Goal: Task Accomplishment & Management: Use online tool/utility

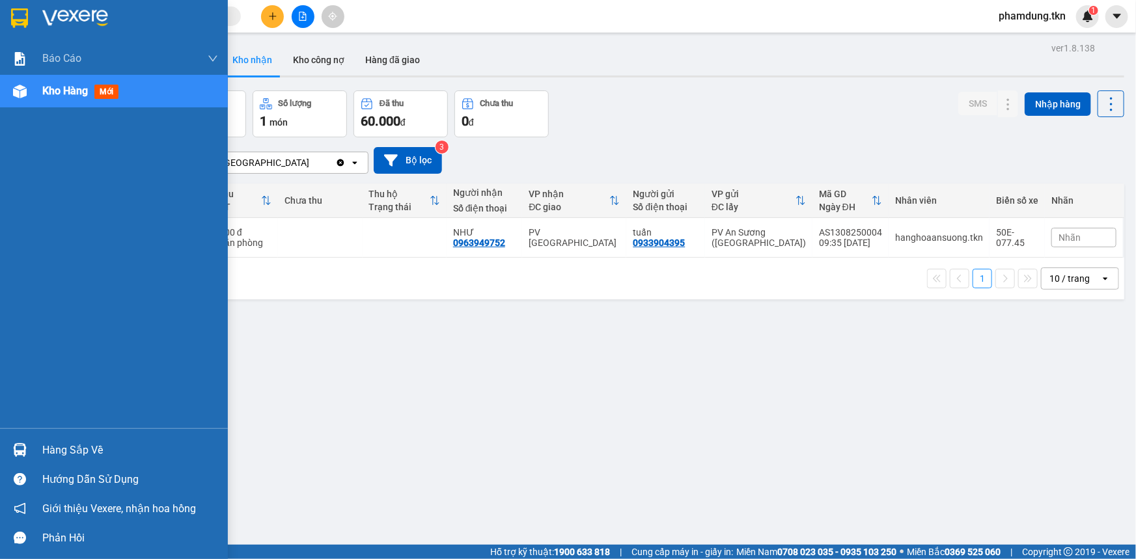
click at [44, 449] on div "Hàng sắp về" at bounding box center [130, 451] width 176 height 20
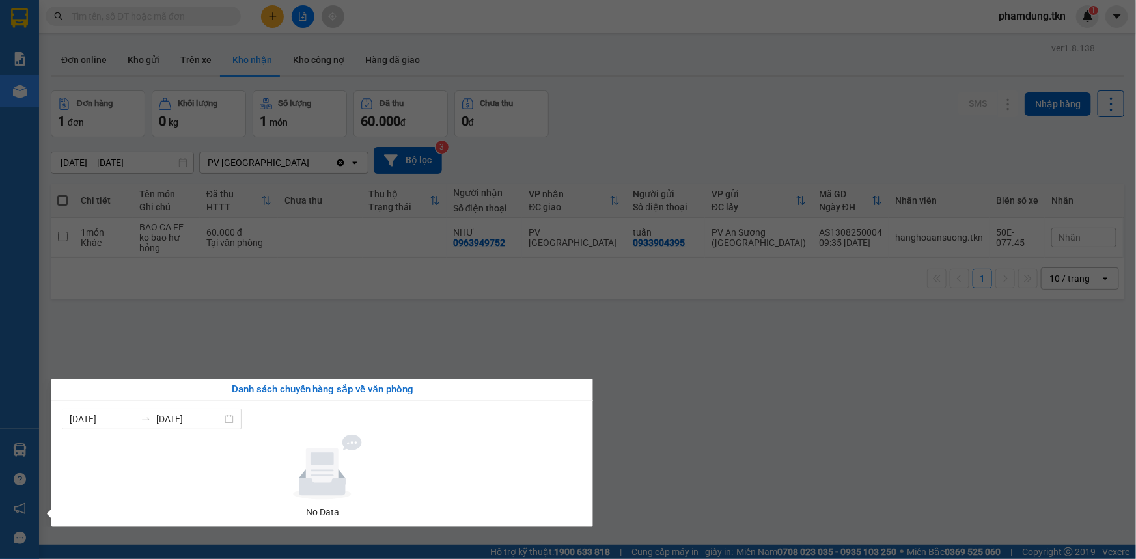
click at [286, 338] on section "Kết quả tìm kiếm ( 0 ) Bộ lọc No Data phamdung.tkn 1 Báo cáo Mẫu 1: Báo cáo dòn…" at bounding box center [568, 279] width 1136 height 559
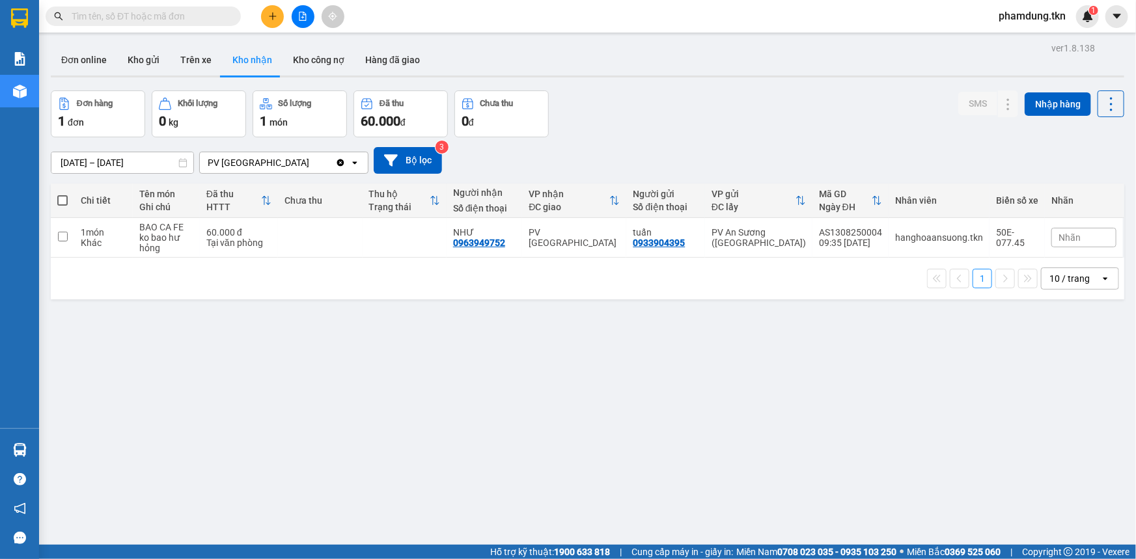
click at [61, 195] on label at bounding box center [62, 200] width 10 height 13
click at [62, 194] on input "checkbox" at bounding box center [62, 194] width 0 height 0
checkbox input "true"
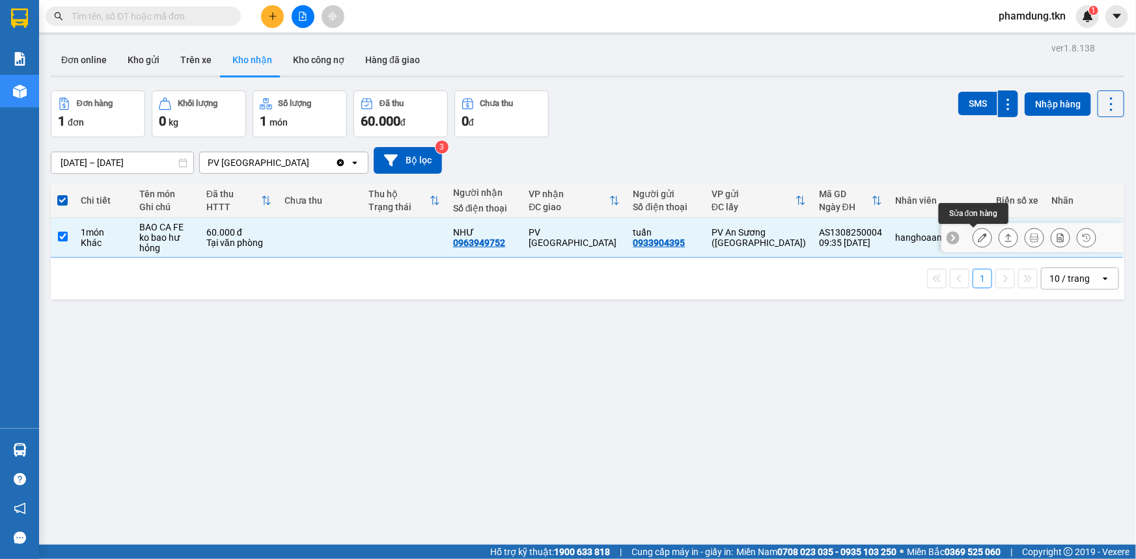
click at [973, 244] on button at bounding box center [982, 237] width 18 height 23
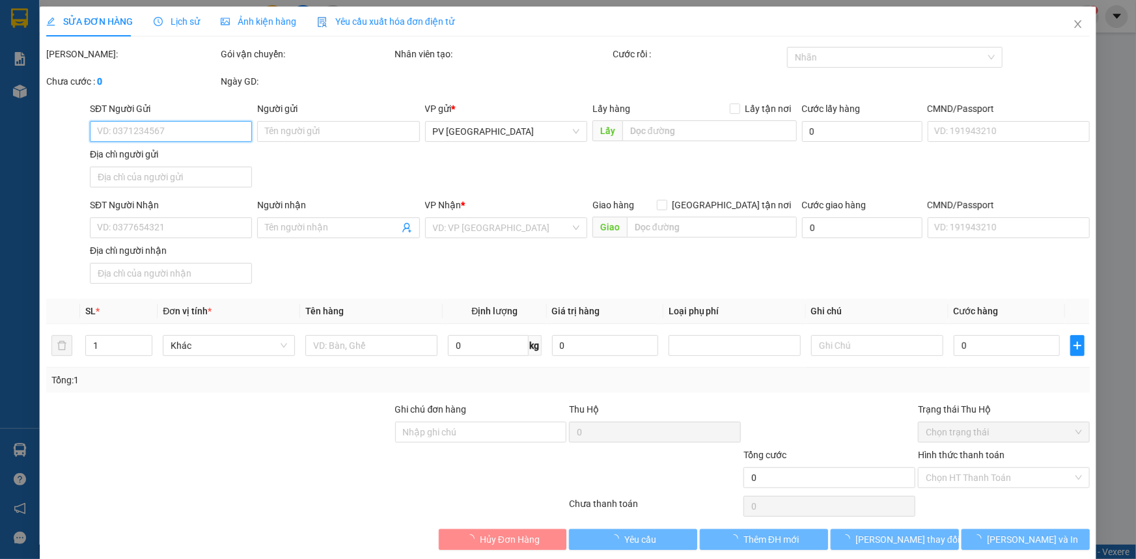
type input "0933904395"
type input "tuấn"
type input "0963949752"
type input "NHƯ"
type input "60.000"
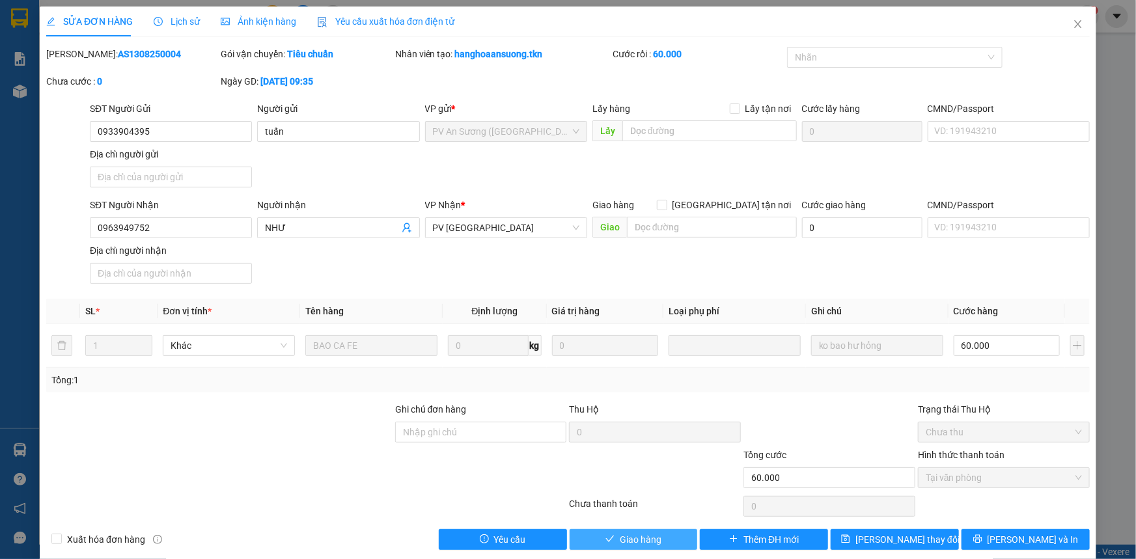
click at [599, 538] on button "Giao hàng" at bounding box center [633, 539] width 128 height 21
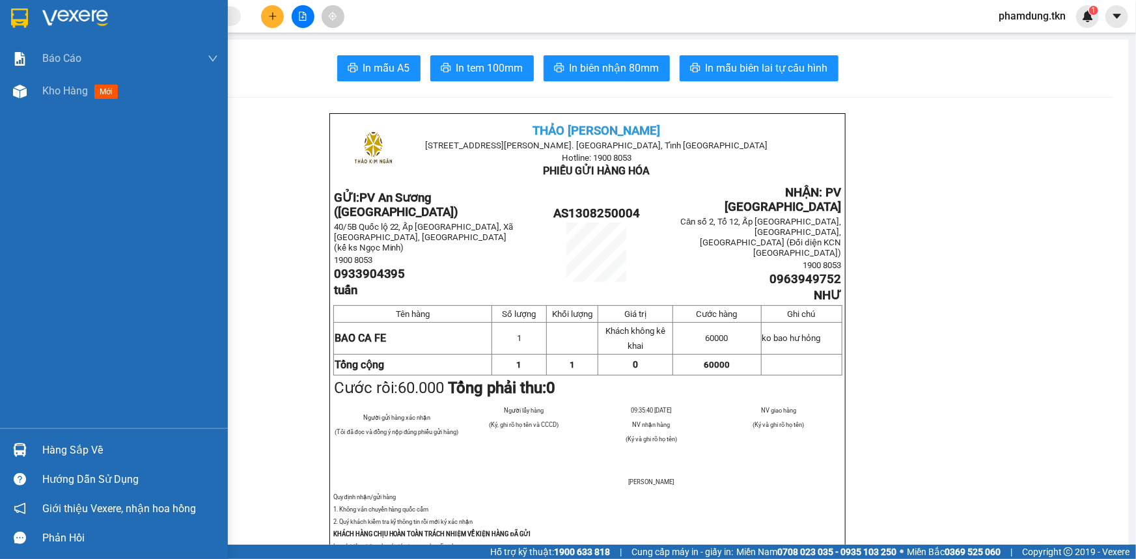
click at [46, 448] on div "Hàng sắp về" at bounding box center [130, 451] width 176 height 20
click at [60, 454] on div "Hàng sắp về" at bounding box center [130, 451] width 176 height 20
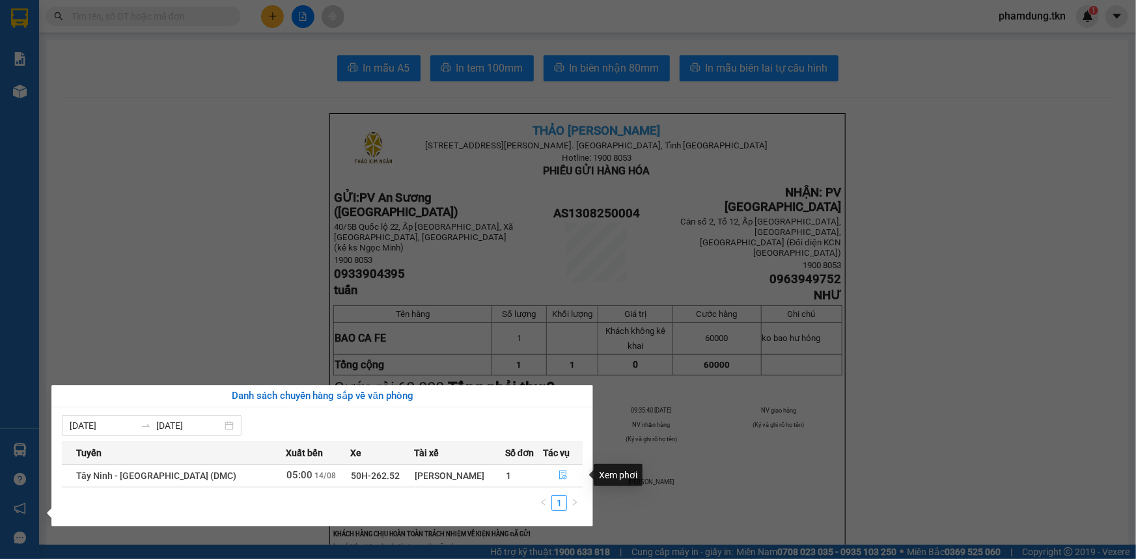
click at [559, 478] on icon "file-done" at bounding box center [563, 475] width 8 height 9
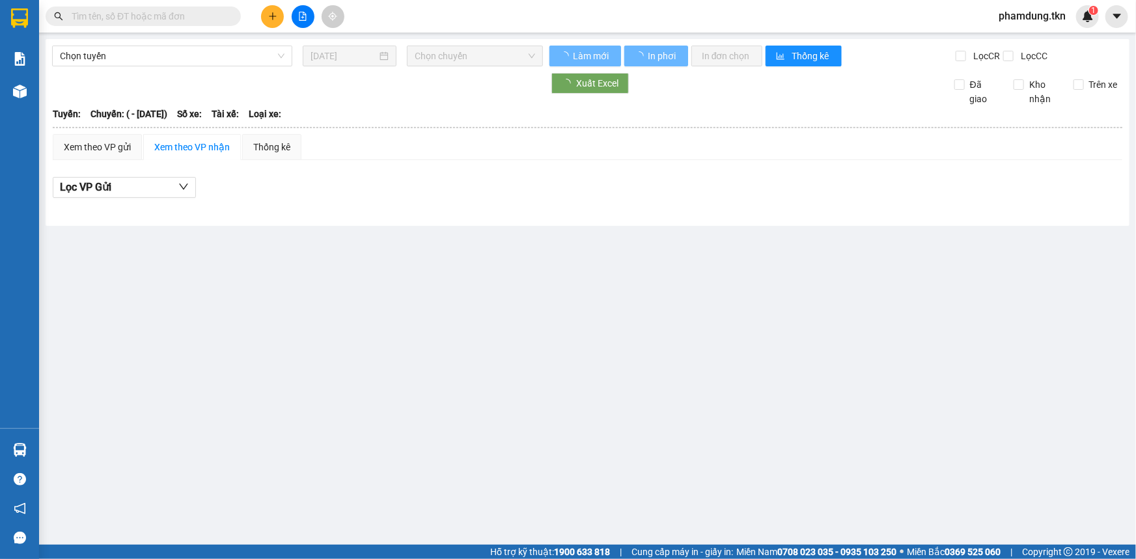
type input "14/08/2025"
